Goal: Information Seeking & Learning: Learn about a topic

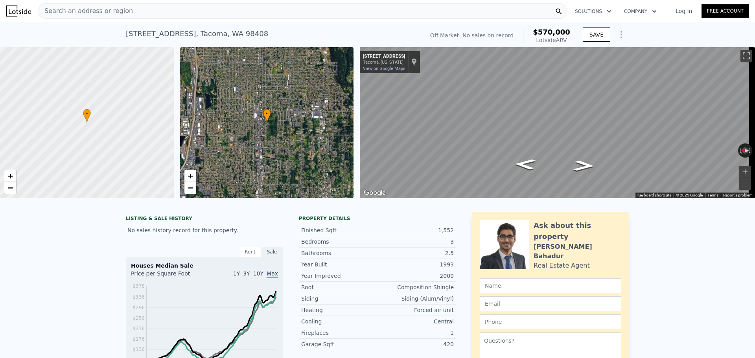
click at [142, 3] on div "Search an address or region" at bounding box center [303, 11] width 530 height 16
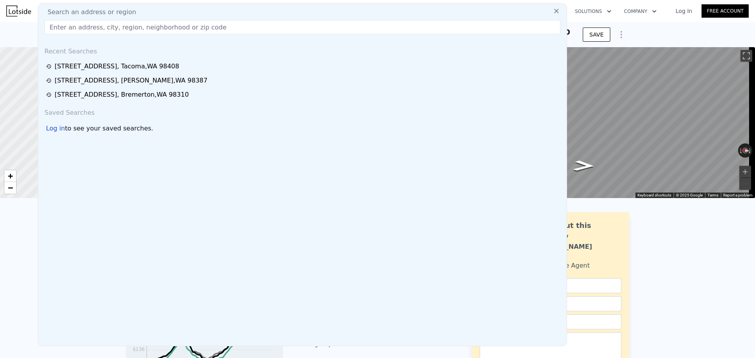
click at [133, 29] on input "text" at bounding box center [302, 27] width 516 height 14
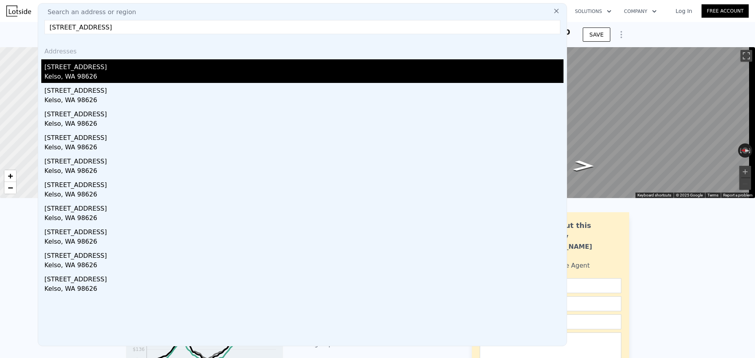
type input "[STREET_ADDRESS]"
click at [135, 76] on div "Kelso, WA 98626" at bounding box center [303, 77] width 519 height 11
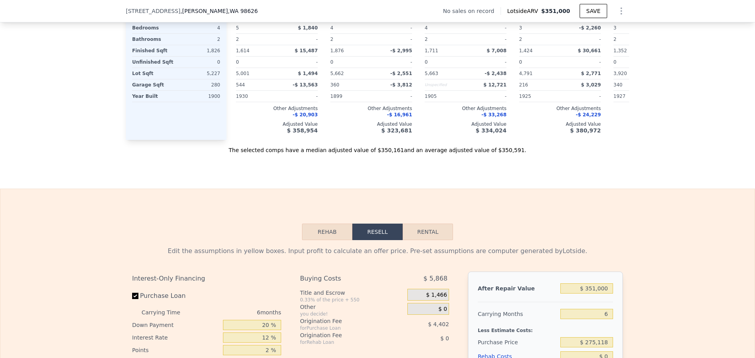
scroll to position [915, 0]
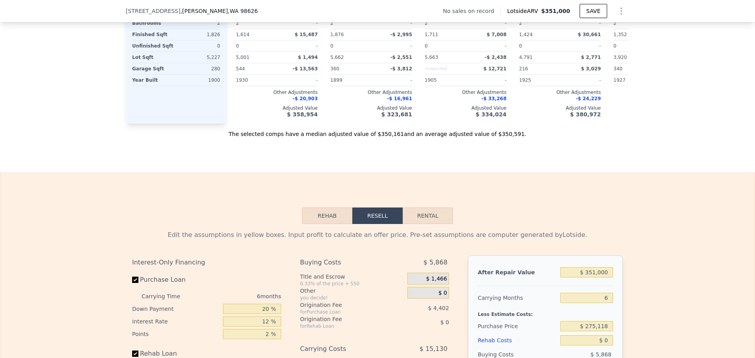
click at [436, 224] on button "Rental" at bounding box center [428, 216] width 50 height 17
select select "30"
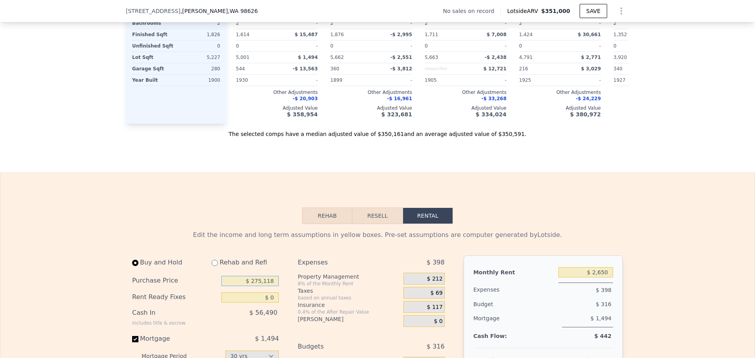
click at [260, 286] on input "$ 275,118" at bounding box center [250, 281] width 57 height 10
type input "$ 200"
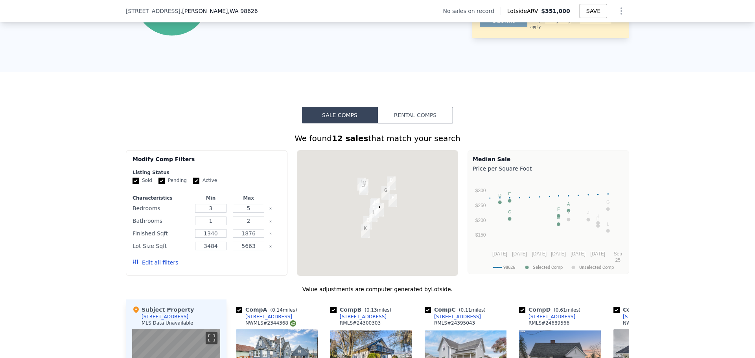
scroll to position [522, 0]
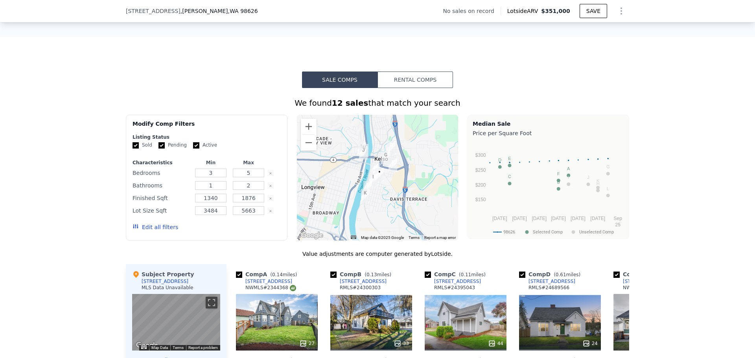
click at [443, 86] on button "Rental Comps" at bounding box center [416, 80] width 76 height 17
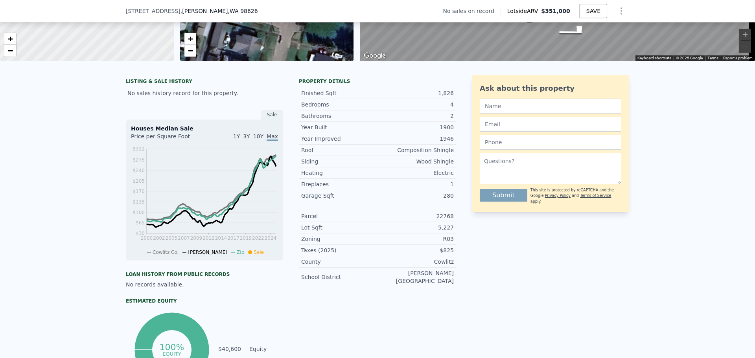
scroll to position [128, 0]
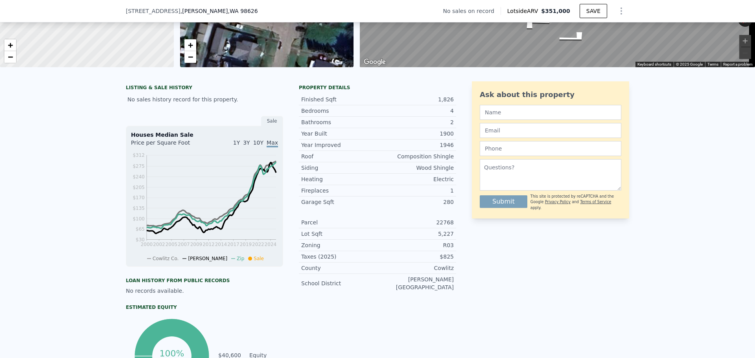
click at [240, 146] on span "1Y" at bounding box center [236, 143] width 7 height 6
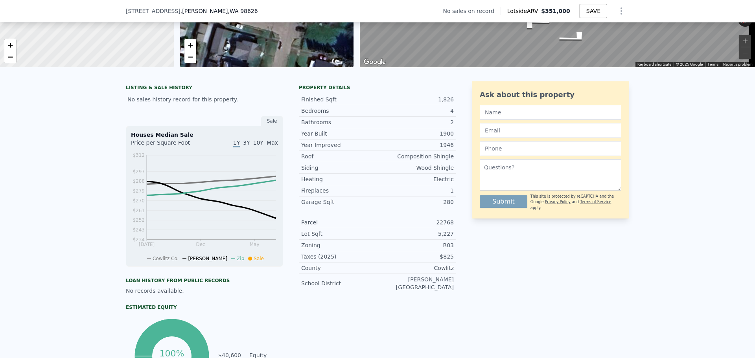
click at [259, 146] on span "10Y" at bounding box center [258, 143] width 10 height 6
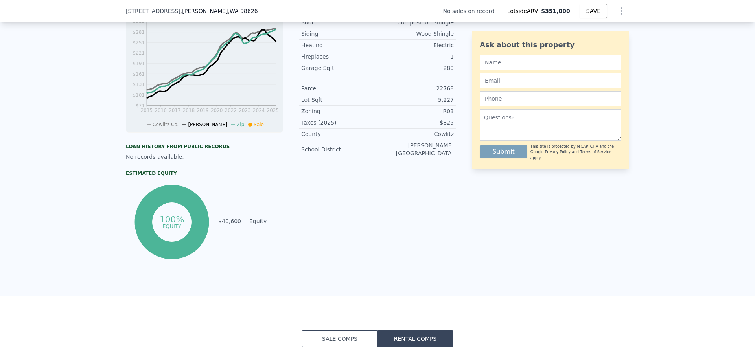
scroll to position [0, 0]
